Goal: Task Accomplishment & Management: Use online tool/utility

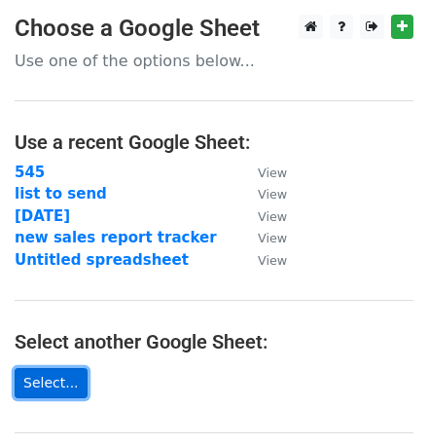
click at [58, 380] on link "Select..." at bounding box center [51, 383] width 73 height 30
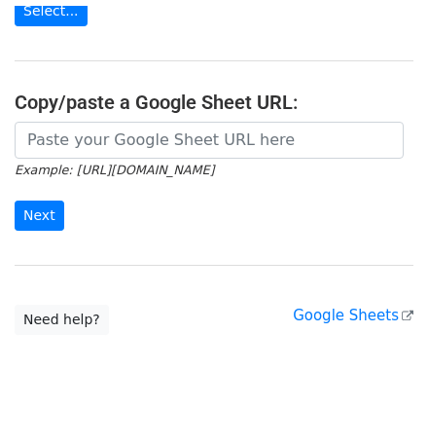
scroll to position [367, 0]
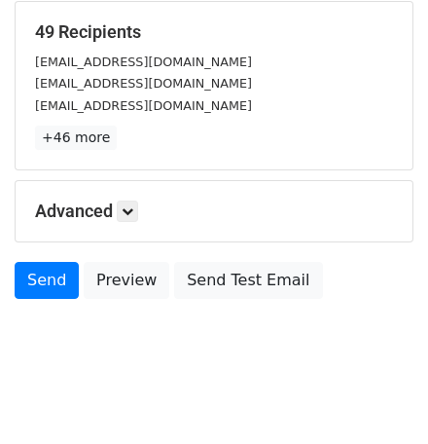
scroll to position [310, 0]
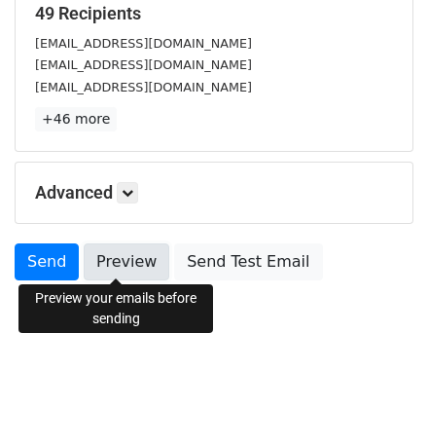
click at [110, 257] on link "Preview" at bounding box center [127, 261] width 86 height 37
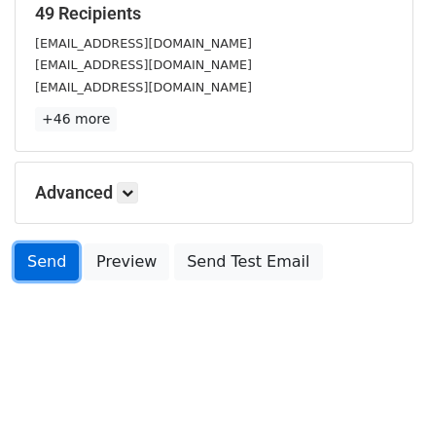
click at [34, 245] on link "Send" at bounding box center [47, 261] width 64 height 37
